Goal: Contribute content: Contribute content

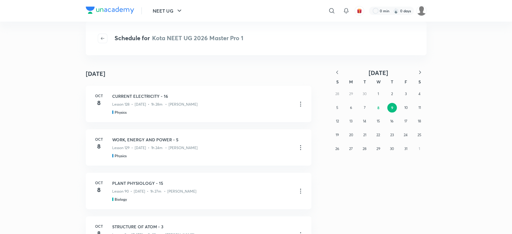
scroll to position [292, 0]
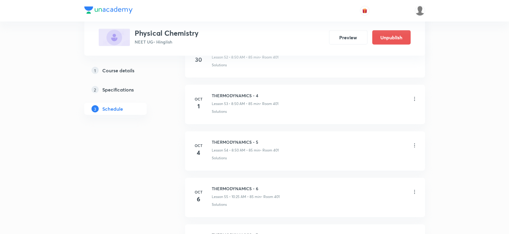
scroll to position [2939, 0]
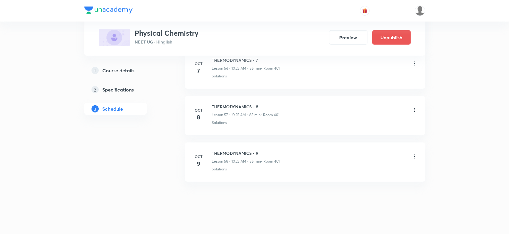
click at [416, 154] on icon at bounding box center [415, 157] width 6 height 6
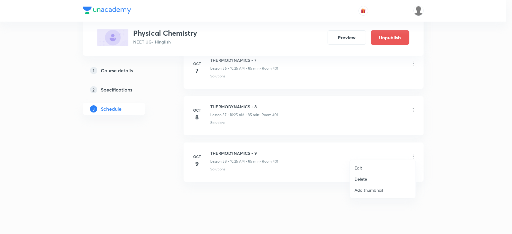
click at [371, 177] on li "Delete" at bounding box center [383, 178] width 66 height 11
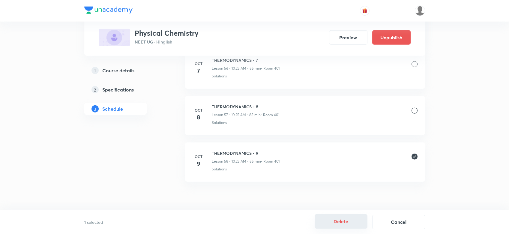
click at [352, 219] on button "Delete" at bounding box center [341, 221] width 53 height 14
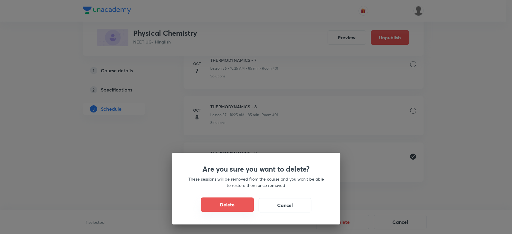
click at [232, 205] on button "Delete" at bounding box center [227, 204] width 53 height 14
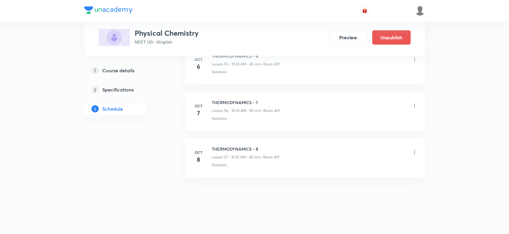
scroll to position [2893, 0]
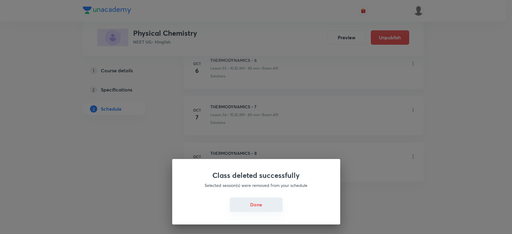
click at [254, 203] on button "Done" at bounding box center [256, 204] width 53 height 14
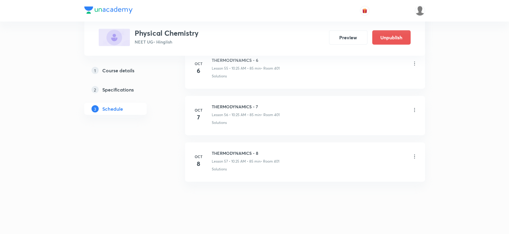
click at [127, 69] on h5 "Course details" at bounding box center [118, 70] width 32 height 7
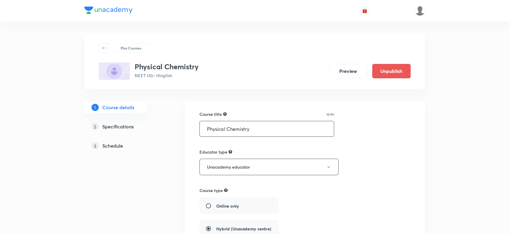
click at [249, 130] on input "Physical Chemistry" at bounding box center [267, 128] width 134 height 15
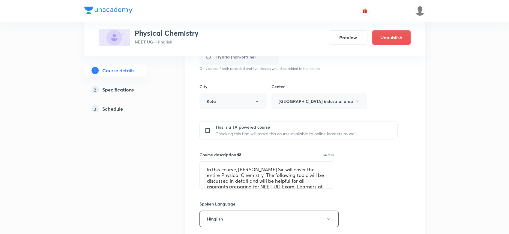
scroll to position [242, 0]
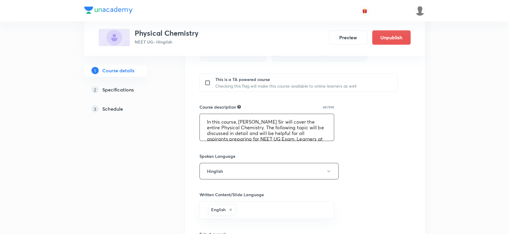
drag, startPoint x: 214, startPoint y: 149, endPoint x: 215, endPoint y: 117, distance: 32.1
click at [215, 117] on div "Course title 18/80 Physical Chemistry ​ Educator type Unacademy educator Course…" at bounding box center [304, 96] width 211 height 454
click at [215, 117] on textarea "In this course, [PERSON_NAME] Sir will cover the entire Physical Chemistry. The…" at bounding box center [267, 127] width 134 height 27
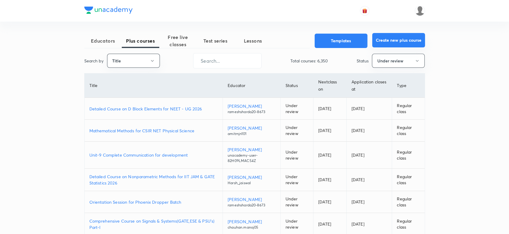
click at [401, 44] on button "Create new plus course" at bounding box center [398, 40] width 53 height 14
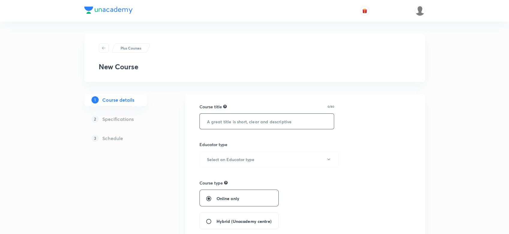
paste input "Physical Chemistry"
click at [219, 124] on input "text" at bounding box center [267, 121] width 134 height 15
click at [217, 121] on input "Physical Chemistry" at bounding box center [267, 121] width 134 height 15
type input "Inorganic Chemistry"
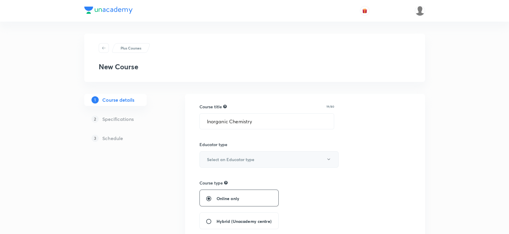
click at [221, 157] on h6 "Select an Educator type" at bounding box center [230, 159] width 47 height 6
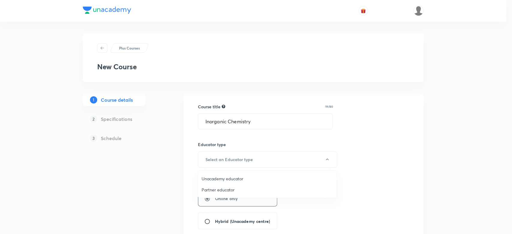
click at [217, 176] on span "Unacademy educator" at bounding box center [267, 178] width 131 height 6
radio input "false"
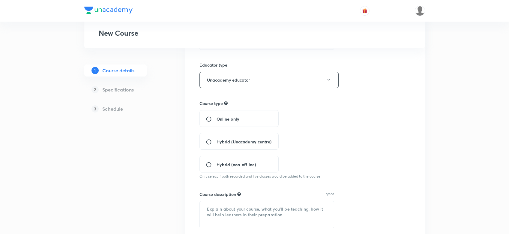
scroll to position [84, 0]
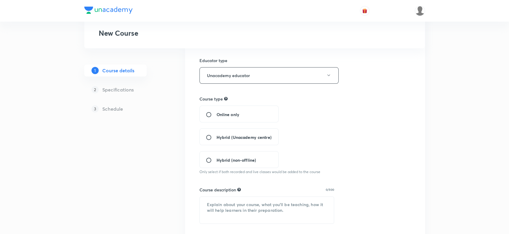
click at [230, 137] on span "Hybrid (Unacademy centre)" at bounding box center [244, 137] width 55 height 6
click at [217, 137] on input "Hybrid (Unacademy centre)" at bounding box center [211, 137] width 11 height 6
radio input "true"
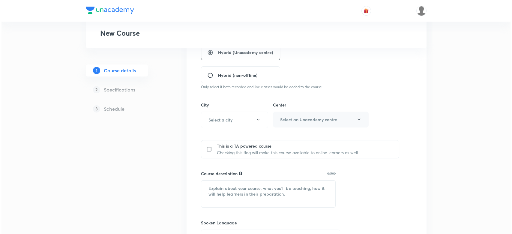
scroll to position [180, 0]
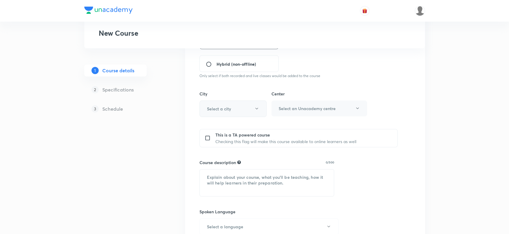
click at [214, 106] on h6 "Select a city" at bounding box center [219, 109] width 24 height 6
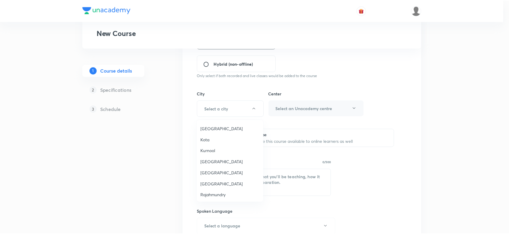
scroll to position [637, 0]
click at [206, 135] on li "Kota" at bounding box center [231, 140] width 67 height 11
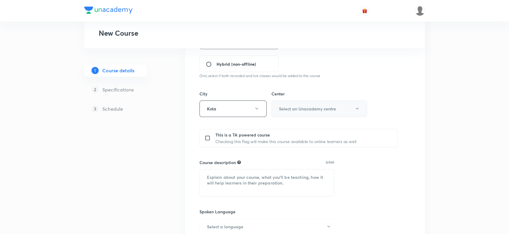
click at [297, 101] on button "Select an Unacademy centre" at bounding box center [319, 108] width 96 height 16
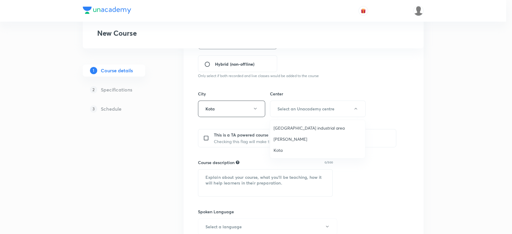
click at [293, 126] on span "[GEOGRAPHIC_DATA] industrial area" at bounding box center [318, 128] width 88 height 6
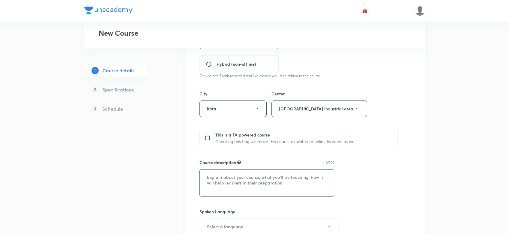
click at [202, 189] on textarea at bounding box center [267, 182] width 134 height 27
paste textarea "In this course, [PERSON_NAME] Sir will cover the entire Physical Chemistry. The…"
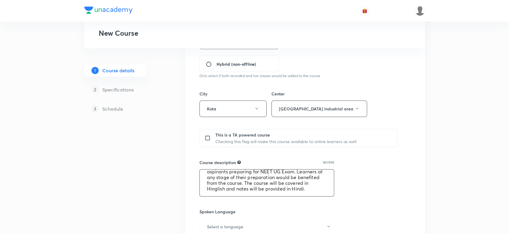
scroll to position [0, 0]
drag, startPoint x: 241, startPoint y: 177, endPoint x: 277, endPoint y: 175, distance: 36.3
click at [277, 175] on textarea "In this course, [PERSON_NAME] Sir will cover the entire Physical Chemistry. The…" at bounding box center [267, 182] width 134 height 27
click at [217, 179] on textarea "In this course, MKR Sir will cover the entire Physical Chemistry. The following…" at bounding box center [267, 182] width 134 height 27
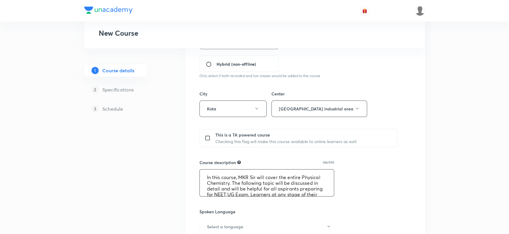
click at [216, 182] on textarea "In this course, MKR Sir will cover the entire Physical Chemistry. The following…" at bounding box center [267, 182] width 134 height 27
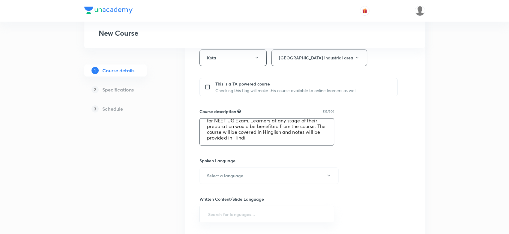
scroll to position [236, 0]
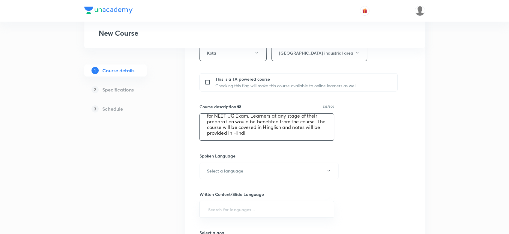
click at [236, 133] on textarea "In this course, MKR Sir will cover the entire Inorganic Chemistry. The followin…" at bounding box center [267, 127] width 134 height 27
type textarea "In this course, MKR Sir will cover the entire Inorganic Chemistry. The followin…"
click at [270, 167] on button "Select a language" at bounding box center [268, 171] width 139 height 16
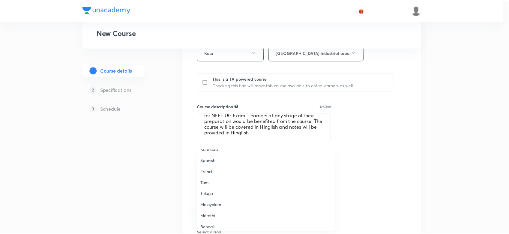
scroll to position [178, 0]
click at [212, 220] on li "Hinglish" at bounding box center [267, 224] width 139 height 11
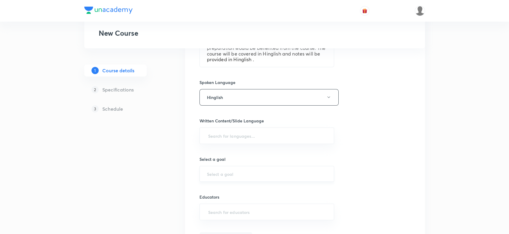
scroll to position [338, 0]
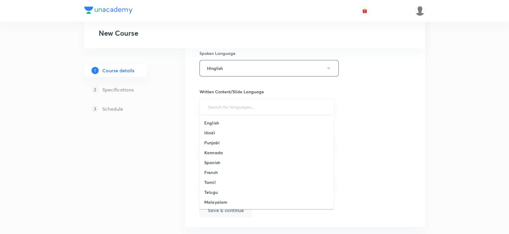
drag, startPoint x: 211, startPoint y: 106, endPoint x: 213, endPoint y: 124, distance: 18.0
click at [206, 121] on h6 "English" at bounding box center [211, 123] width 15 height 6
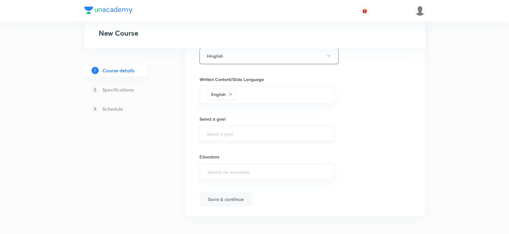
click at [226, 126] on div "​" at bounding box center [266, 134] width 135 height 16
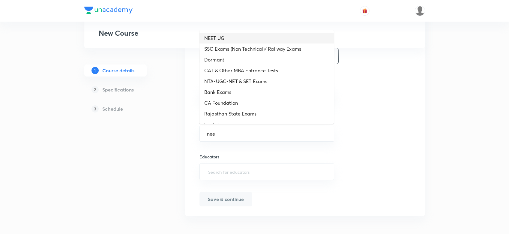
click at [214, 39] on li "NEET UG" at bounding box center [266, 38] width 134 height 11
type input "NEET UG"
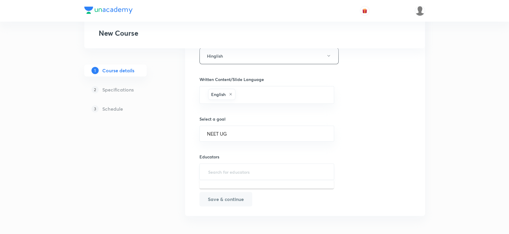
click at [217, 169] on input "text" at bounding box center [267, 171] width 120 height 11
paste input "unacademy-user-Z04RUTV049OD"
type input "unacademy-user-Z04RUTV049OD"
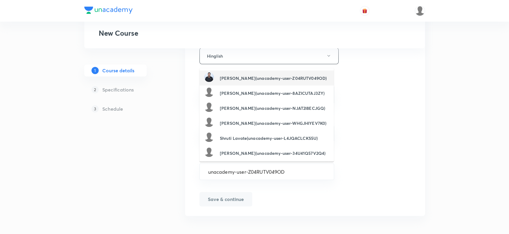
click at [227, 78] on h6 "[PERSON_NAME](unacademy-user-Z04RUTV049OD)" at bounding box center [273, 78] width 107 height 6
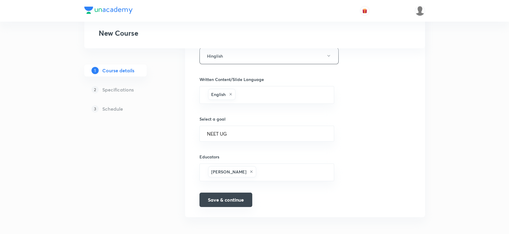
click at [229, 195] on button "Save & continue" at bounding box center [225, 200] width 53 height 14
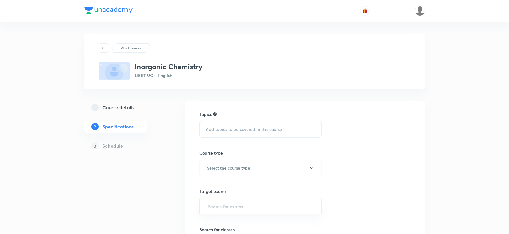
click at [245, 127] on span "Add topics to be covered in this course" at bounding box center [244, 129] width 76 height 5
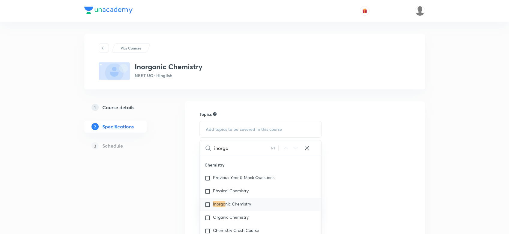
scroll to position [857, 0]
type input "inorga"
click at [225, 203] on mark "Inorga" at bounding box center [219, 203] width 12 height 6
checkbox input "true"
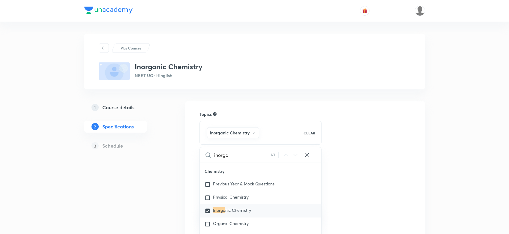
click at [350, 175] on div "Topics Inorganic Chemistry CLEAR inorga 1 / 1 ​ Biology Previous Year & Mock Qu…" at bounding box center [304, 233] width 211 height 244
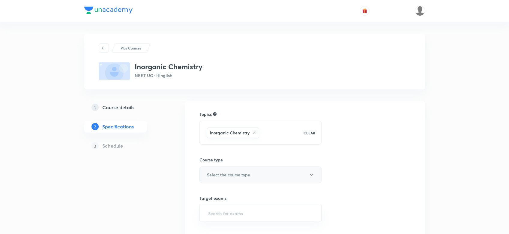
click at [242, 172] on h6 "Select the course type" at bounding box center [228, 175] width 43 height 6
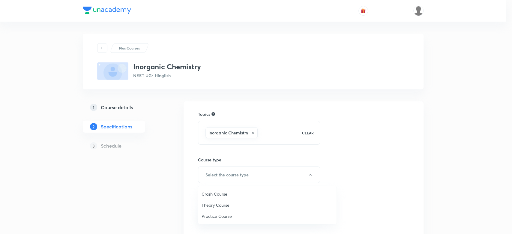
click at [220, 205] on span "Theory Course" at bounding box center [267, 205] width 131 height 6
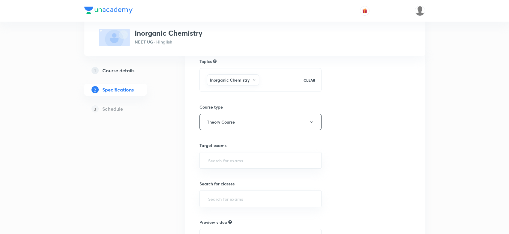
scroll to position [55, 0]
click at [213, 152] on div "​" at bounding box center [260, 158] width 122 height 16
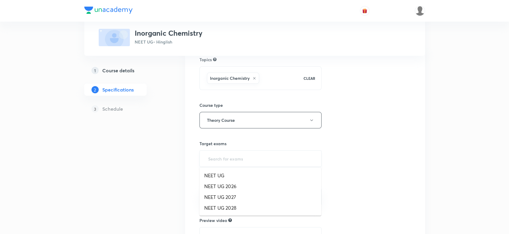
click at [214, 156] on input "text" at bounding box center [260, 158] width 107 height 11
click at [214, 172] on li "NEET UG" at bounding box center [260, 175] width 122 height 11
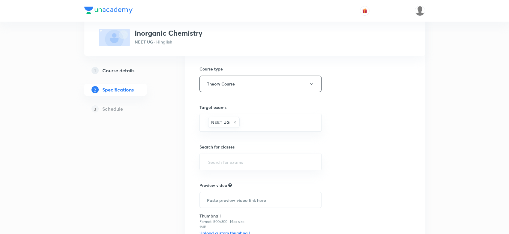
scroll to position [96, 0]
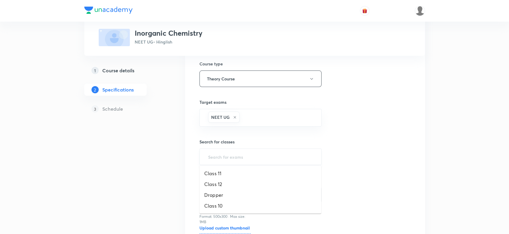
click at [215, 160] on input "text" at bounding box center [260, 156] width 107 height 11
click at [214, 191] on li "Dropper" at bounding box center [260, 195] width 122 height 11
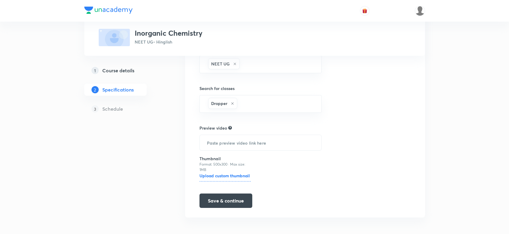
scroll to position [151, 0]
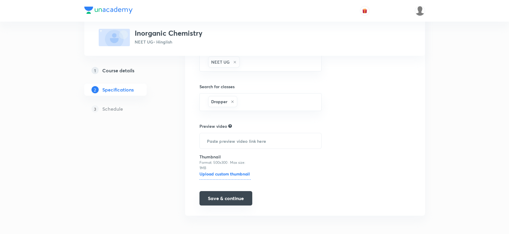
click at [228, 202] on button "Save & continue" at bounding box center [225, 198] width 53 height 14
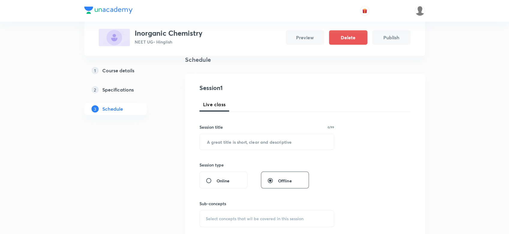
scroll to position [48, 0]
click at [221, 133] on input "text" at bounding box center [267, 139] width 134 height 15
paste input "CLASSIFICATION OF ELEMENTS AND PERIODICITY IN PROPERTIES"
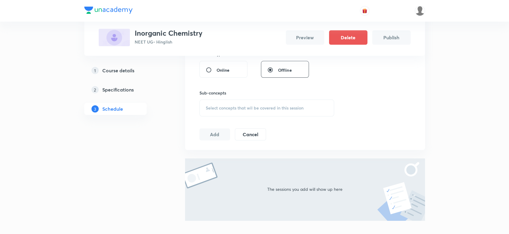
scroll to position [157, 0]
type input "CLASSIFICATION OF ELEMENTS AND PERIODICITY IN PROPERTIES - 1"
click at [223, 103] on div "Select concepts that wil be covered in this session" at bounding box center [266, 108] width 135 height 17
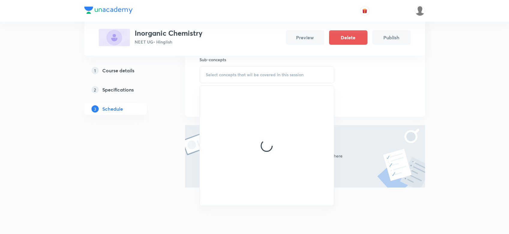
scroll to position [191, 0]
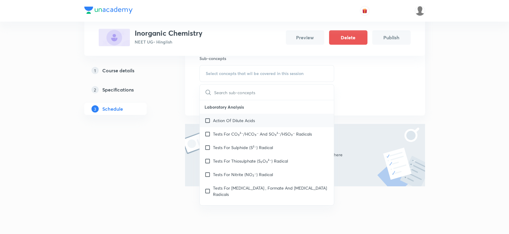
click at [224, 115] on div "Action Of Dilute Acids" at bounding box center [267, 120] width 134 height 13
checkbox input "true"
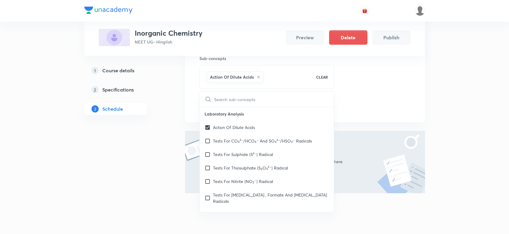
click at [346, 105] on div "Session 1 Live class Session title 60/99 CLASSIFICATION OF ELEMENTS AND PERIODI…" at bounding box center [304, 25] width 211 height 175
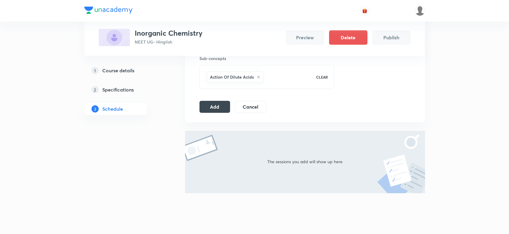
drag, startPoint x: 211, startPoint y: 108, endPoint x: 391, endPoint y: 114, distance: 179.8
click at [391, 114] on div "Session 1 Live class Session title 60/99 CLASSIFICATION OF ELEMENTS AND PERIODI…" at bounding box center [305, 26] width 240 height 194
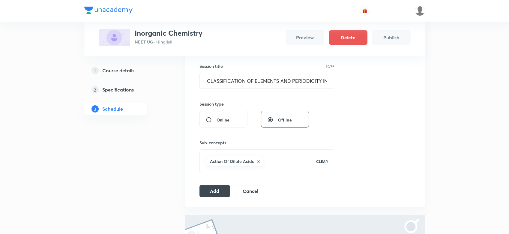
scroll to position [103, 0]
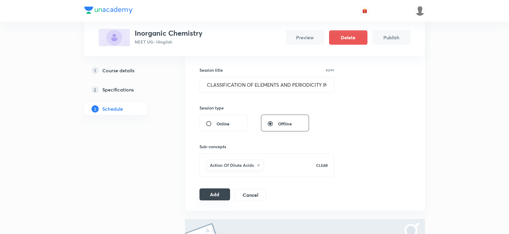
click at [211, 196] on button "Add" at bounding box center [214, 194] width 31 height 12
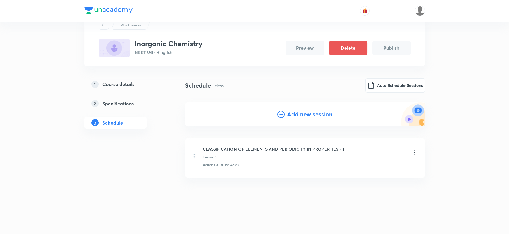
scroll to position [23, 0]
click at [371, 92] on div "Auto Schedule Sessions" at bounding box center [395, 86] width 60 height 14
click at [384, 89] on button "Auto Schedule Sessions" at bounding box center [395, 85] width 60 height 14
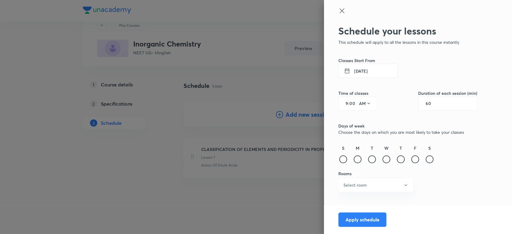
click at [355, 73] on button "[DATE]" at bounding box center [367, 71] width 59 height 14
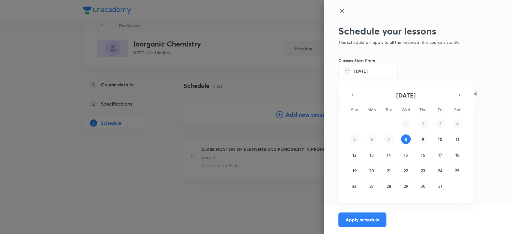
click at [421, 140] on button "9" at bounding box center [423, 139] width 10 height 10
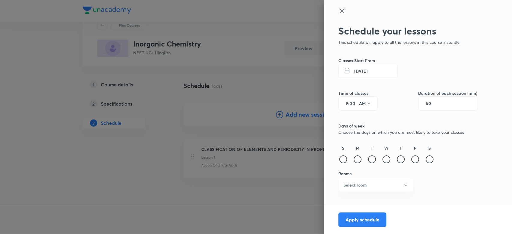
click at [345, 106] on input "9" at bounding box center [344, 103] width 7 height 5
type input "10"
type input "25"
click at [426, 101] on div "60" at bounding box center [447, 103] width 59 height 14
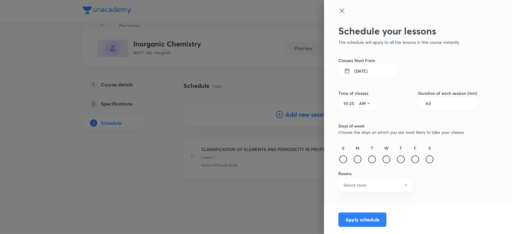
click at [426, 101] on div "60" at bounding box center [447, 103] width 59 height 14
click at [429, 102] on input "60" at bounding box center [431, 103] width 11 height 5
type input "85"
click at [398, 160] on div at bounding box center [401, 159] width 8 height 8
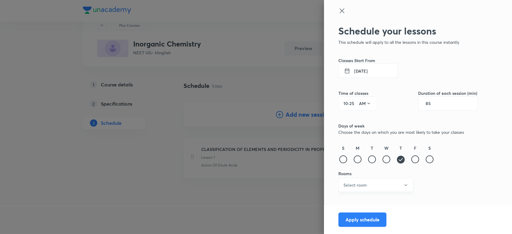
click at [391, 181] on button "Select room" at bounding box center [375, 185] width 75 height 14
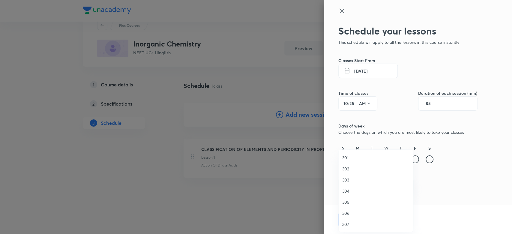
click at [341, 157] on li "301" at bounding box center [376, 157] width 74 height 11
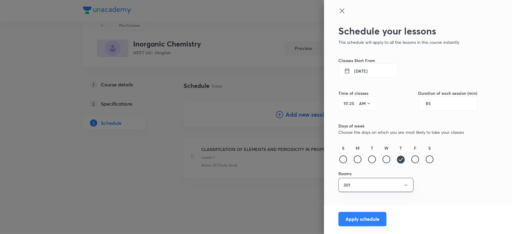
click at [350, 220] on button "Apply schedule" at bounding box center [362, 219] width 48 height 14
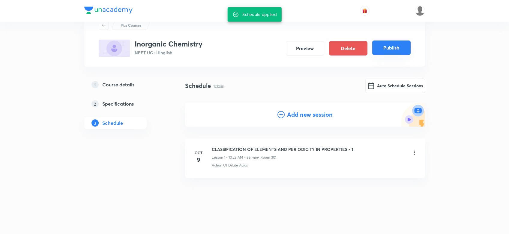
click at [396, 51] on button "Publish" at bounding box center [391, 47] width 38 height 14
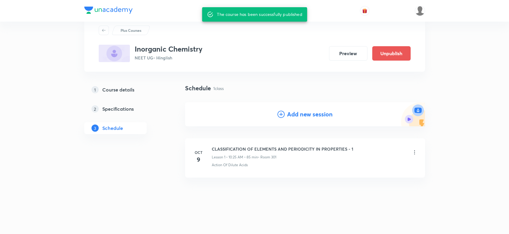
scroll to position [17, 0]
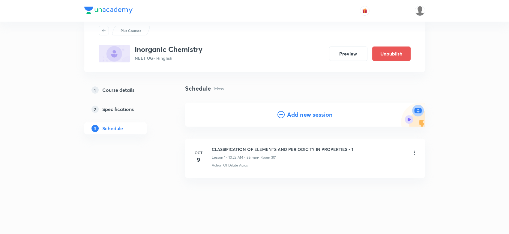
click at [257, 68] on div "Plus Courses Inorganic Chemistry NEET UG • Hinglish Preview Unpublish" at bounding box center [254, 44] width 341 height 56
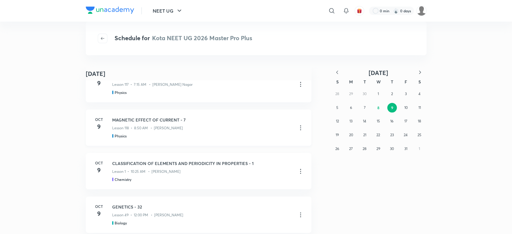
scroll to position [216, 0]
